Goal: Information Seeking & Learning: Learn about a topic

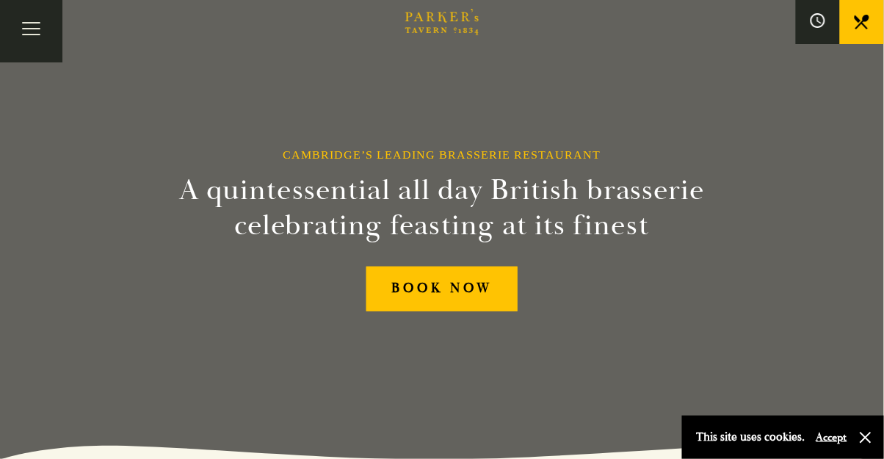
click at [31, 27] on button "Toggle navigation" at bounding box center [31, 31] width 62 height 62
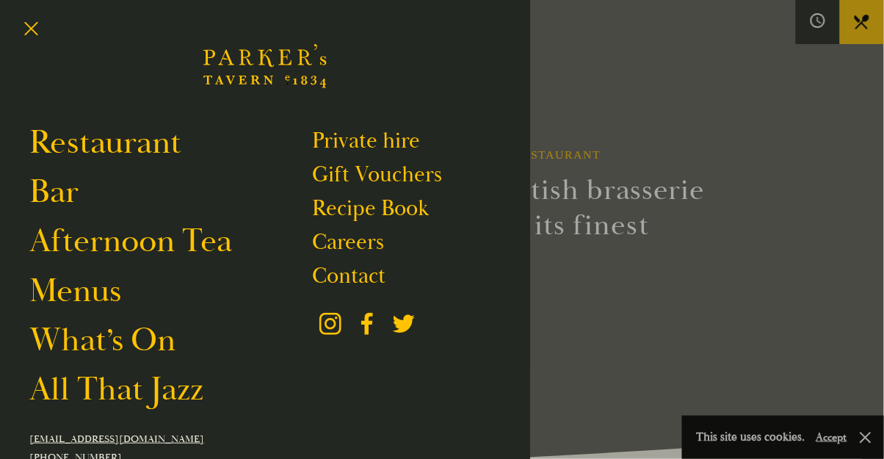
click at [151, 148] on link "Restaurant" at bounding box center [105, 142] width 152 height 41
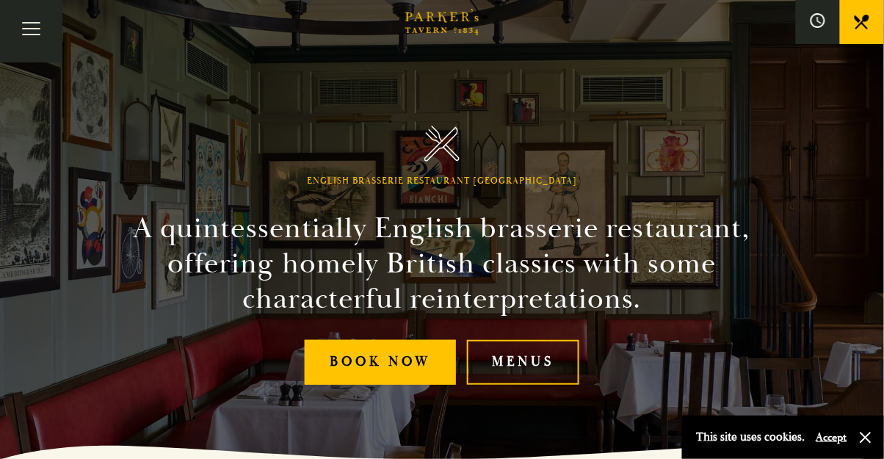
click at [37, 28] on button "Toggle navigation" at bounding box center [31, 31] width 62 height 62
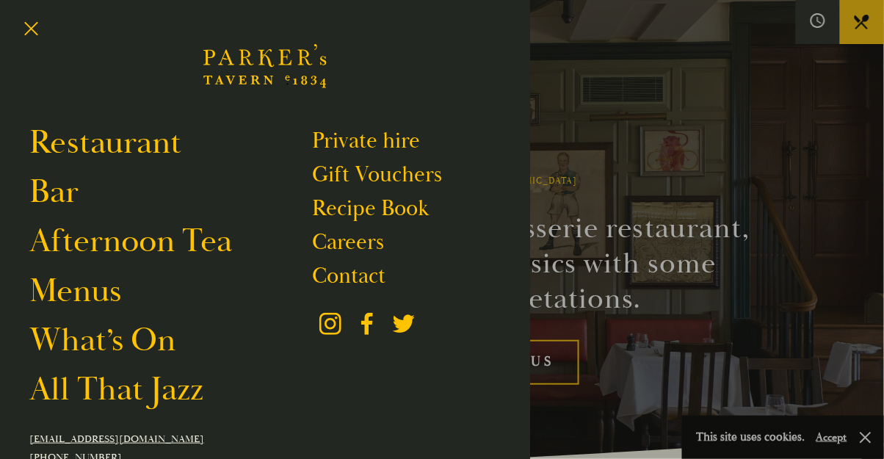
click at [101, 289] on link "Menus" at bounding box center [75, 290] width 92 height 41
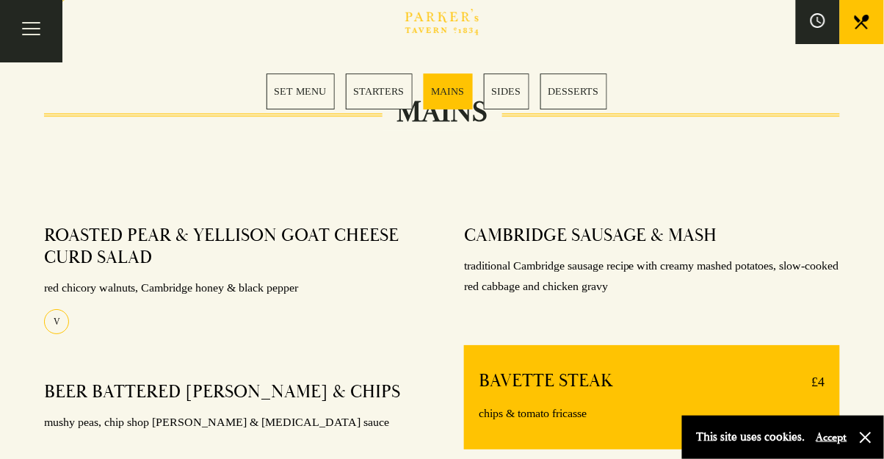
scroll to position [1034, 0]
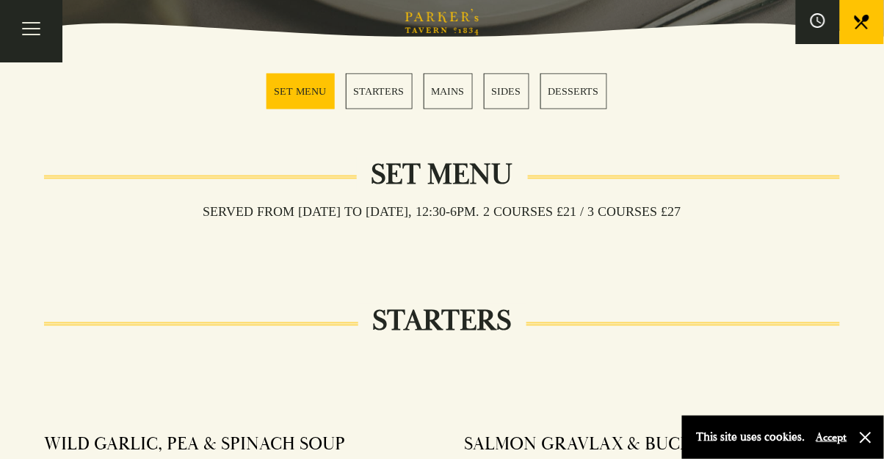
click at [382, 95] on link "STARTERS" at bounding box center [379, 91] width 67 height 36
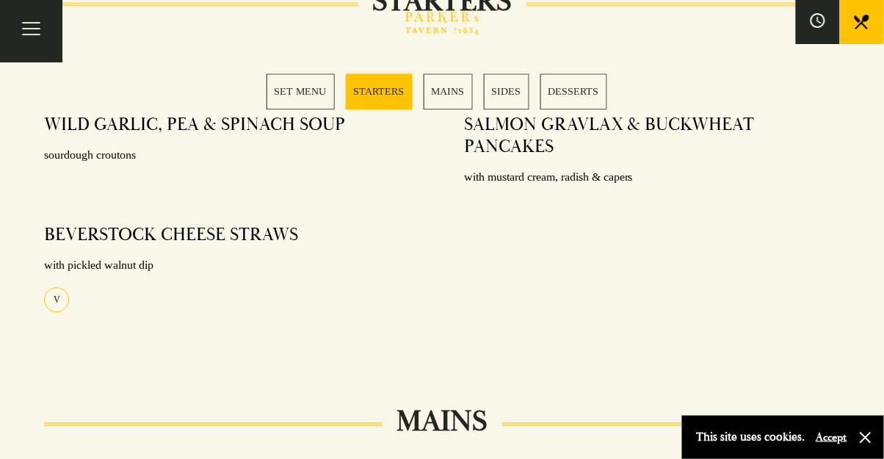
scroll to position [725, 0]
click at [447, 100] on link "MAINS" at bounding box center [448, 91] width 49 height 36
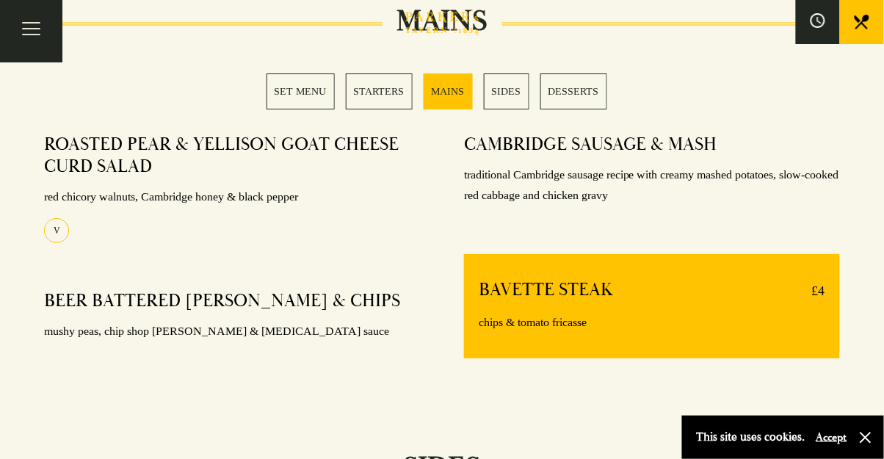
scroll to position [1146, 0]
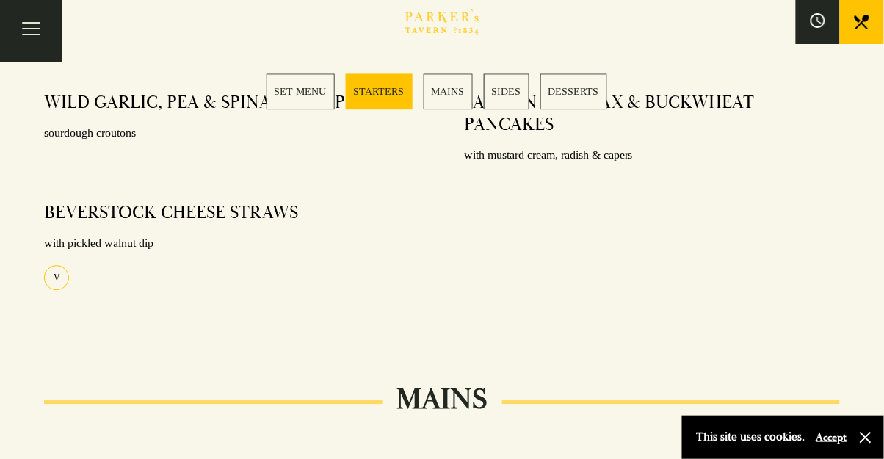
scroll to position [725, 0]
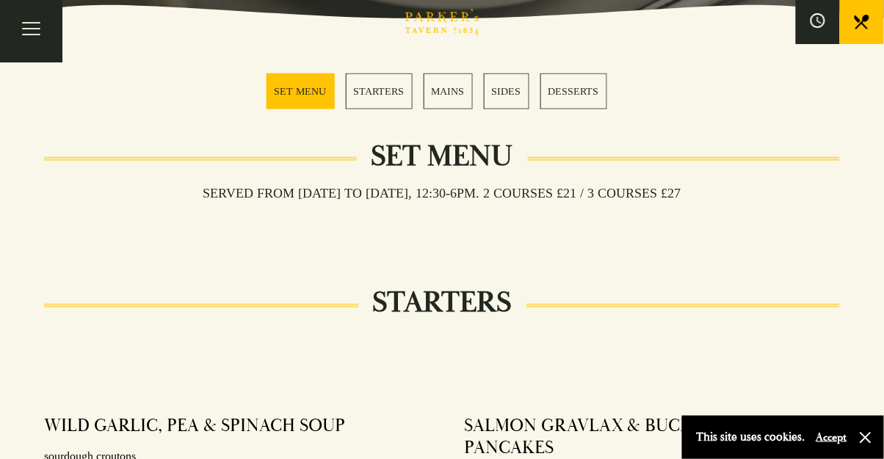
scroll to position [404, 0]
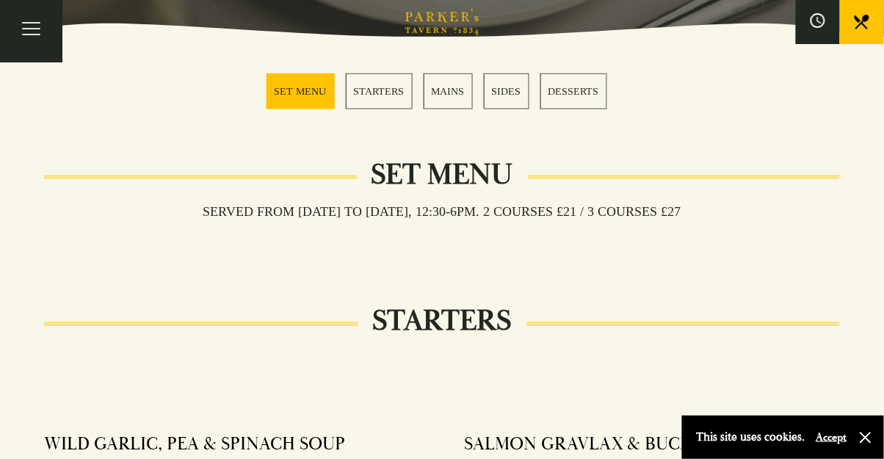
click at [294, 100] on link "SET MENU" at bounding box center [301, 91] width 68 height 36
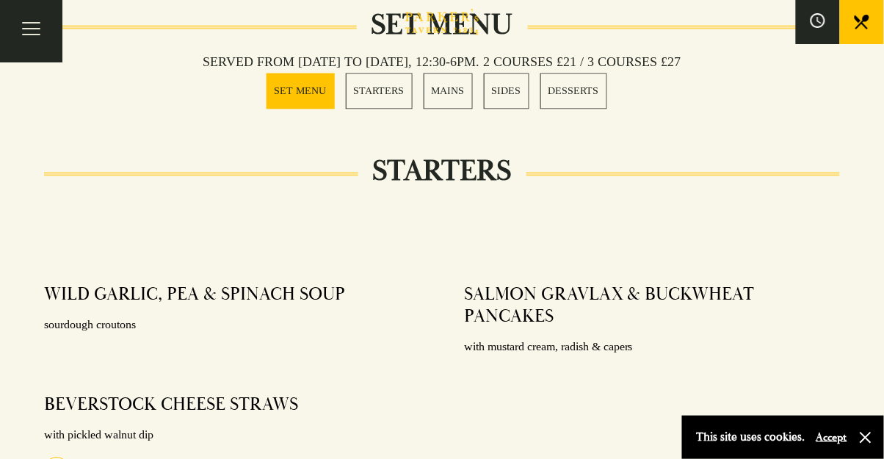
scroll to position [578, 0]
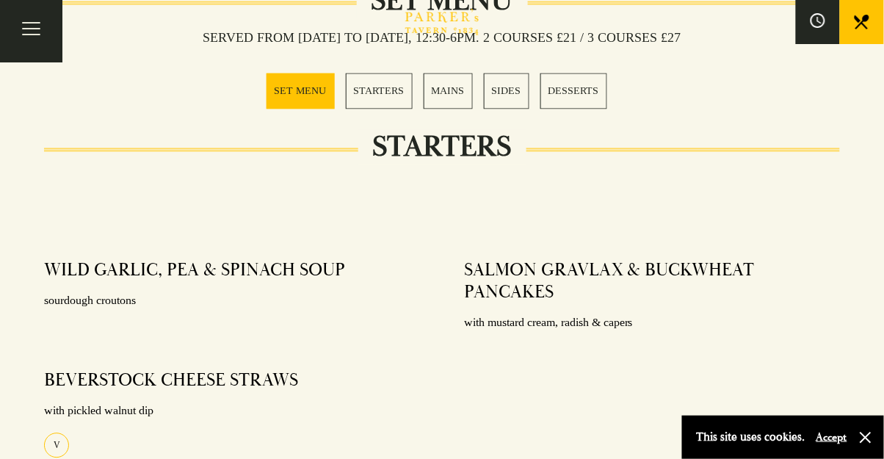
click at [454, 95] on link "MAINS" at bounding box center [448, 91] width 49 height 36
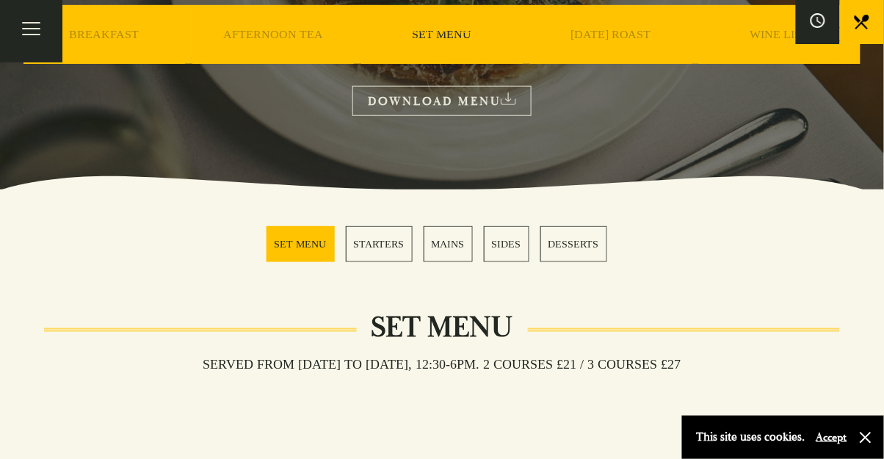
scroll to position [239, 0]
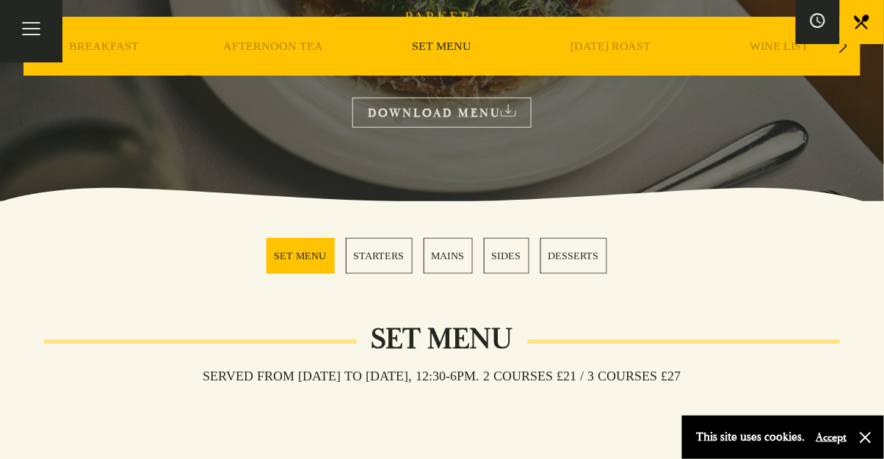
click at [31, 28] on button "Toggle navigation" at bounding box center [31, 31] width 62 height 62
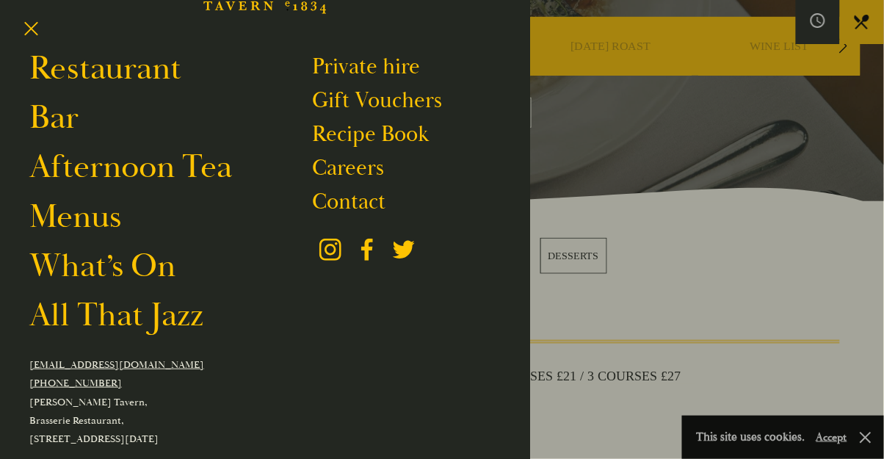
scroll to position [73, 0]
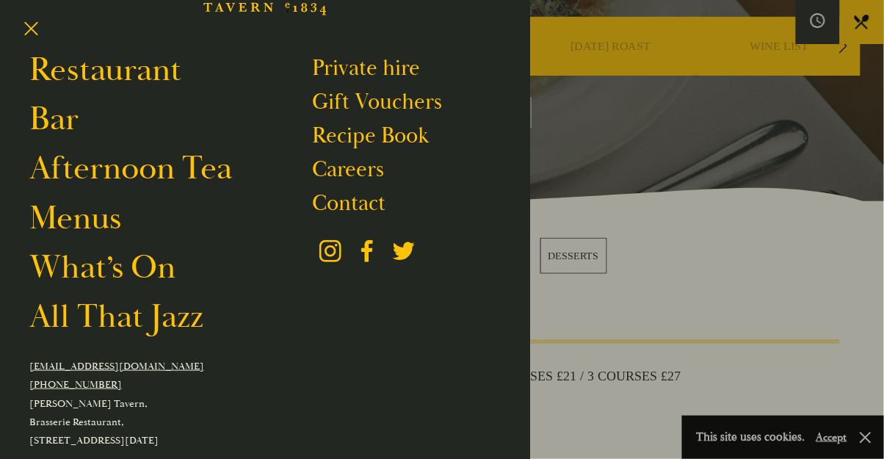
click at [159, 71] on link "Restaurant" at bounding box center [105, 69] width 152 height 41
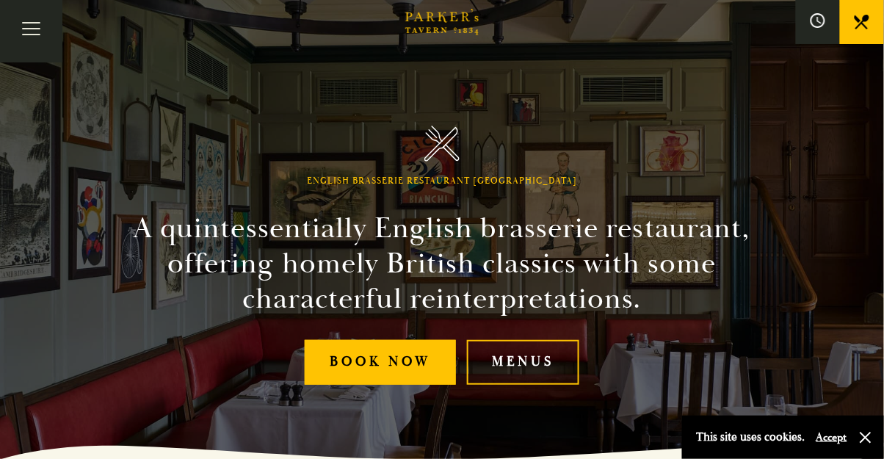
click at [518, 385] on link "Menus" at bounding box center [523, 362] width 112 height 45
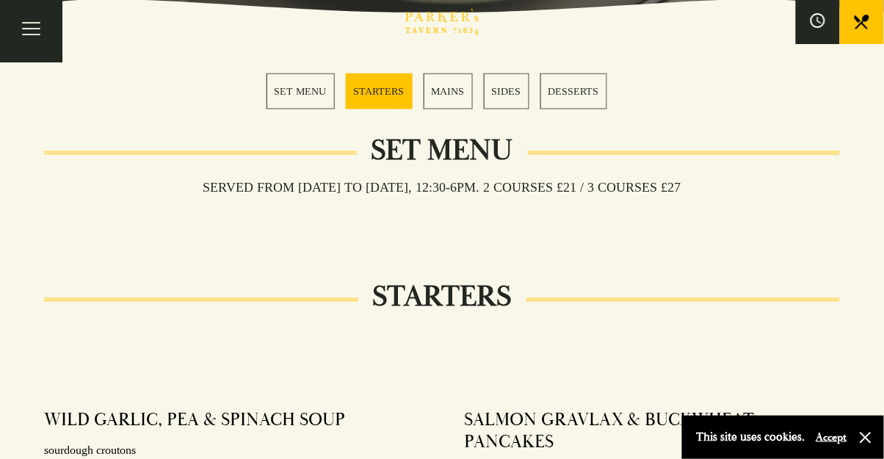
scroll to position [404, 0]
